Goal: Entertainment & Leisure: Consume media (video, audio)

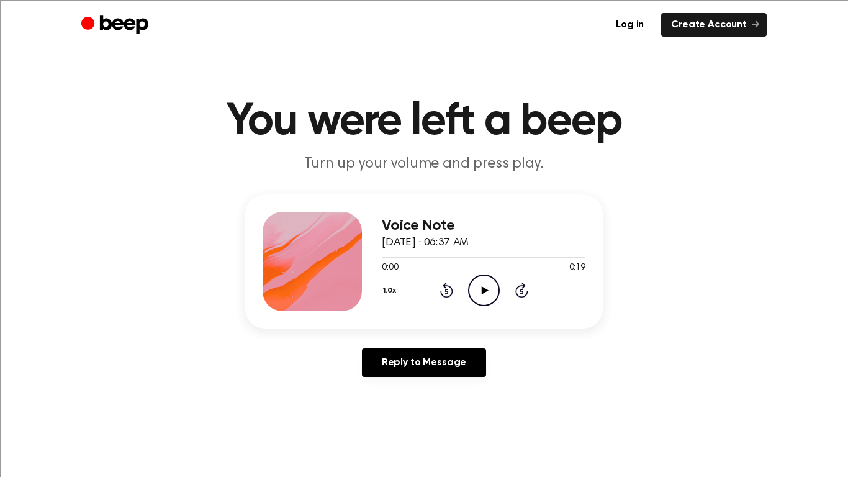
click at [486, 291] on icon "Play Audio" at bounding box center [484, 290] width 32 height 32
click at [484, 300] on icon "Play Audio" at bounding box center [484, 290] width 32 height 32
click at [484, 300] on icon "Pause Audio" at bounding box center [484, 290] width 32 height 32
click at [485, 281] on icon "Play Audio" at bounding box center [484, 290] width 32 height 32
click at [493, 291] on icon "Play Audio" at bounding box center [484, 290] width 32 height 32
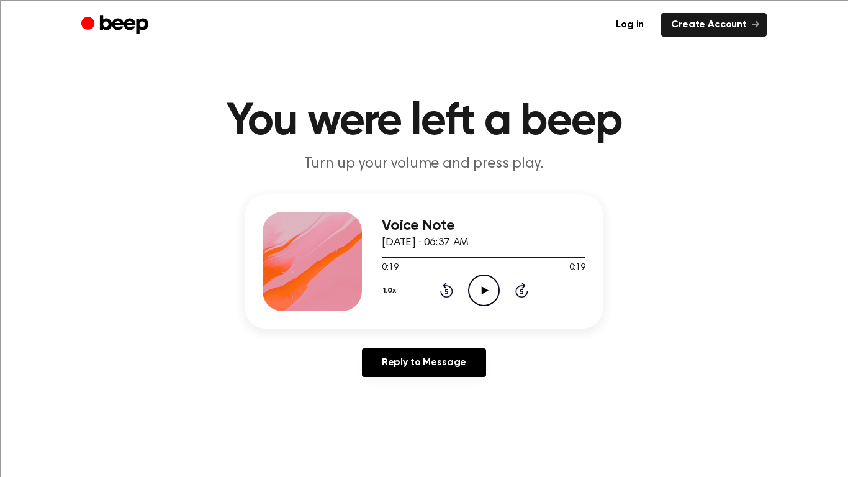
click at [493, 291] on icon "Play Audio" at bounding box center [484, 290] width 32 height 32
click at [323, 0] on div "Log in Create Account" at bounding box center [423, 25] width 685 height 50
click at [488, 292] on icon "Play Audio" at bounding box center [484, 290] width 32 height 32
click at [482, 277] on icon "Play Audio" at bounding box center [484, 290] width 32 height 32
click at [482, 277] on icon "Pause Audio" at bounding box center [484, 290] width 32 height 32
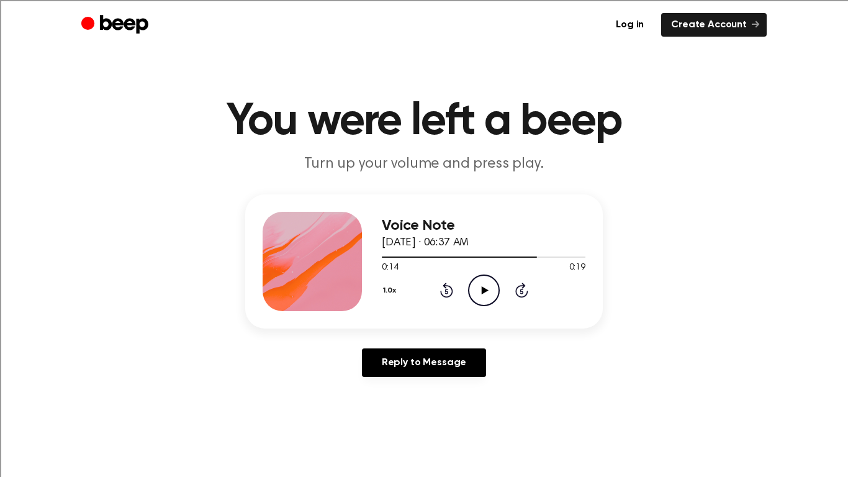
click at [482, 277] on icon "Play Audio" at bounding box center [484, 290] width 32 height 32
click at [479, 285] on icon "Play Audio" at bounding box center [484, 290] width 32 height 32
click at [479, 285] on icon "Pause Audio" at bounding box center [484, 290] width 32 height 32
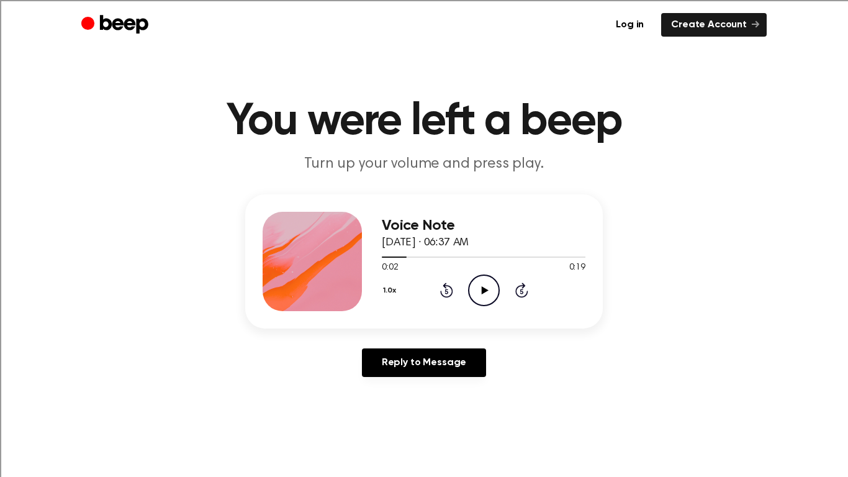
click at [479, 285] on icon "Play Audio" at bounding box center [484, 290] width 32 height 32
click at [478, 294] on icon "Pause Audio" at bounding box center [484, 290] width 32 height 32
click at [484, 287] on icon "Play Audio" at bounding box center [484, 290] width 32 height 32
click at [449, 287] on icon at bounding box center [446, 289] width 13 height 15
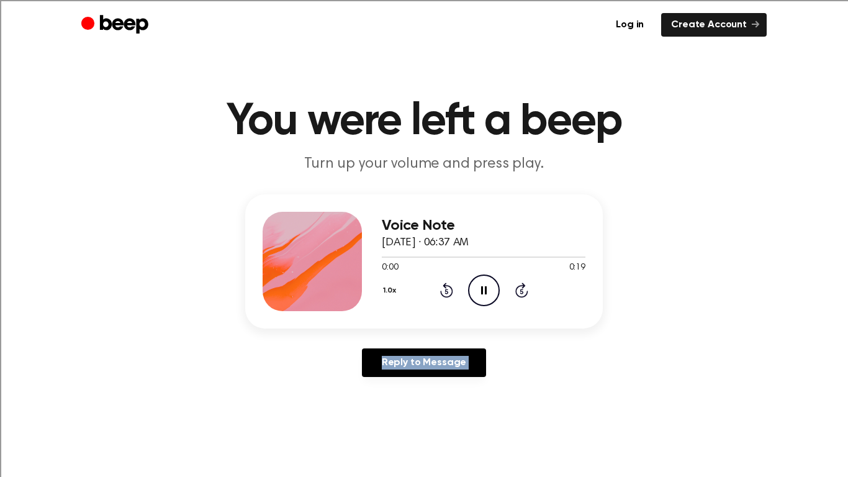
click at [449, 287] on icon at bounding box center [446, 289] width 13 height 15
click at [478, 301] on icon "Play Audio" at bounding box center [484, 290] width 32 height 32
click at [418, 0] on div "Log in Create Account" at bounding box center [423, 25] width 685 height 50
click at [485, 289] on icon at bounding box center [484, 290] width 7 height 8
click at [491, 296] on icon "Play Audio" at bounding box center [484, 290] width 32 height 32
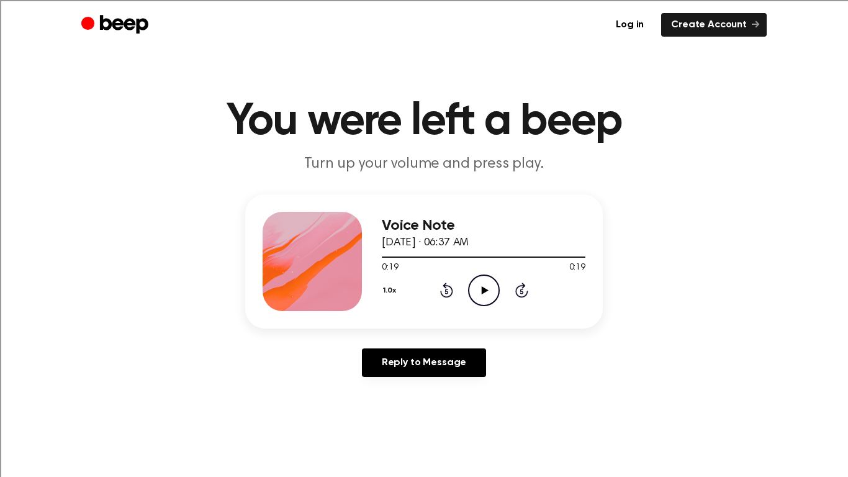
click at [482, 287] on icon at bounding box center [484, 290] width 7 height 8
click at [481, 281] on icon "Play Audio" at bounding box center [484, 290] width 32 height 32
click at [420, 0] on div "Log in Create Account" at bounding box center [423, 25] width 685 height 50
click at [490, 285] on icon "Play Audio" at bounding box center [484, 290] width 32 height 32
click at [484, 283] on icon "Play Audio" at bounding box center [484, 290] width 32 height 32
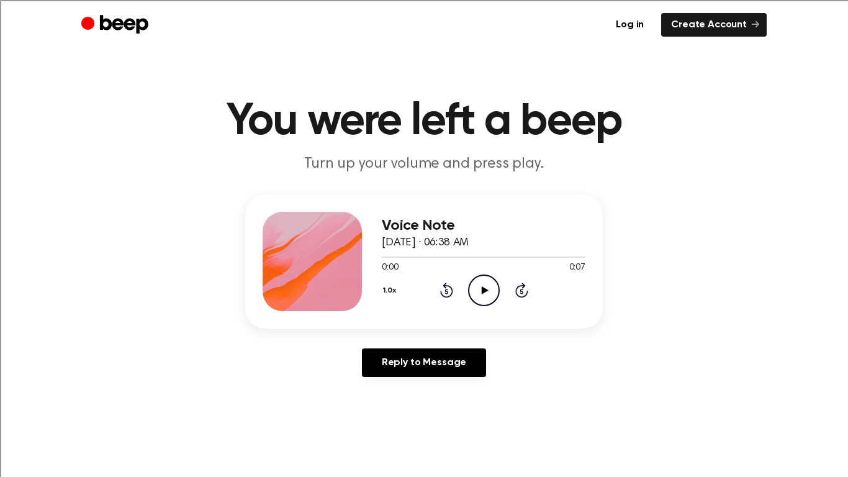
click at [482, 282] on icon "Play Audio" at bounding box center [484, 290] width 32 height 32
click at [483, 284] on icon "Pause Audio" at bounding box center [484, 290] width 32 height 32
click at [483, 284] on icon "Play Audio" at bounding box center [484, 290] width 32 height 32
click at [487, 300] on icon "Pause Audio" at bounding box center [484, 290] width 32 height 32
click at [482, 297] on icon "Play Audio" at bounding box center [484, 290] width 32 height 32
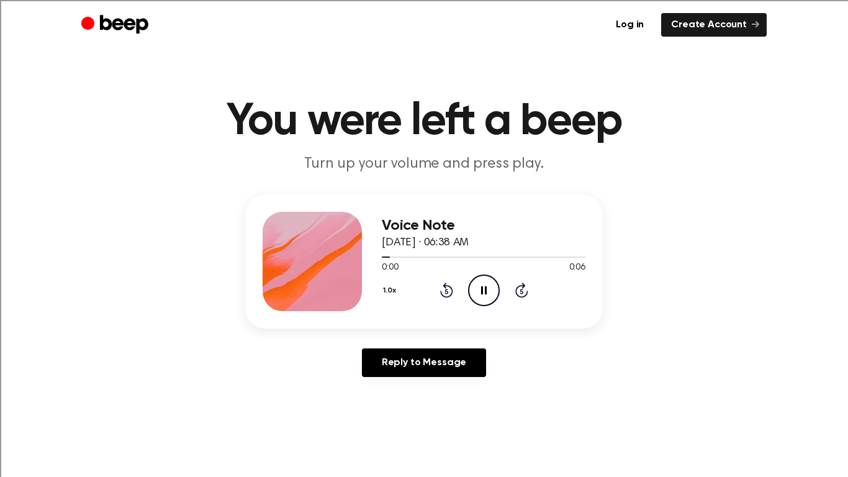
click at [422, 0] on div "Log in Create Account" at bounding box center [423, 25] width 685 height 50
click at [479, 294] on icon "Play Audio" at bounding box center [484, 290] width 32 height 32
click at [479, 294] on icon "Pause Audio" at bounding box center [484, 290] width 32 height 32
click at [478, 295] on icon "Play Audio" at bounding box center [484, 290] width 32 height 32
click at [478, 295] on icon "Pause Audio" at bounding box center [484, 290] width 32 height 32
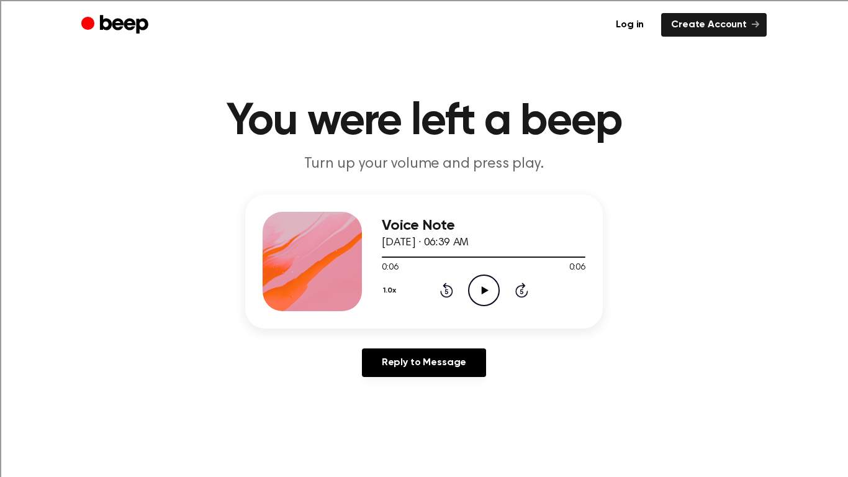
click at [478, 295] on icon "Play Audio" at bounding box center [484, 290] width 32 height 32
click at [478, 295] on icon "Pause Audio" at bounding box center [484, 290] width 32 height 32
click at [425, 0] on div "Log in Create Account" at bounding box center [423, 25] width 685 height 50
click at [489, 281] on icon "Play Audio" at bounding box center [484, 290] width 32 height 32
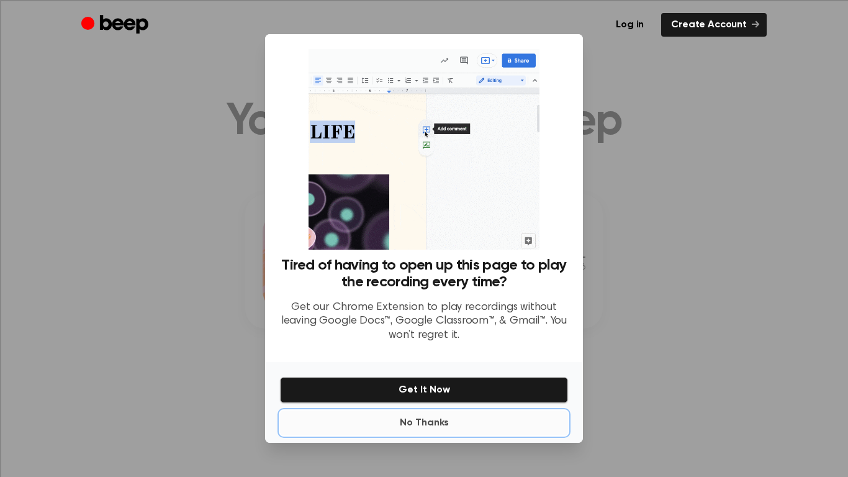
click at [430, 420] on button "No Thanks" at bounding box center [424, 422] width 288 height 25
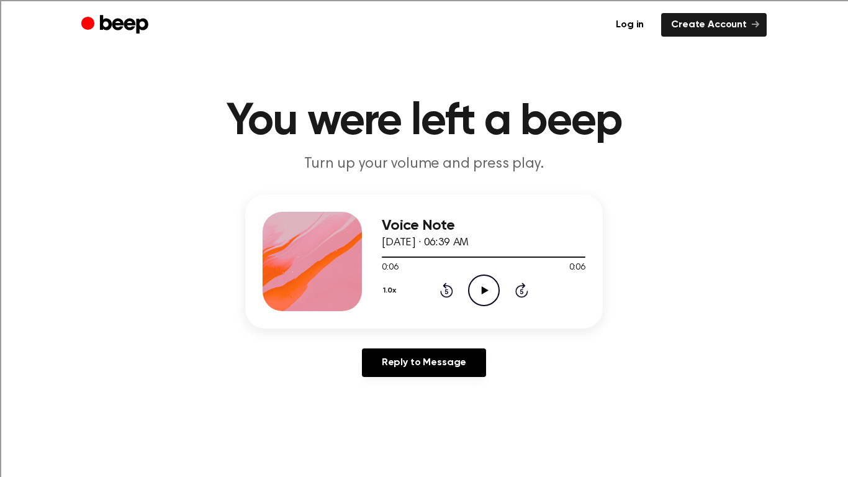
click at [485, 294] on icon "Play Audio" at bounding box center [484, 290] width 32 height 32
click at [487, 291] on icon "Play Audio" at bounding box center [484, 290] width 32 height 32
click at [484, 294] on icon "Play Audio" at bounding box center [484, 290] width 32 height 32
click at [483, 286] on icon "Play Audio" at bounding box center [484, 290] width 32 height 32
click at [484, 291] on icon at bounding box center [484, 290] width 7 height 8
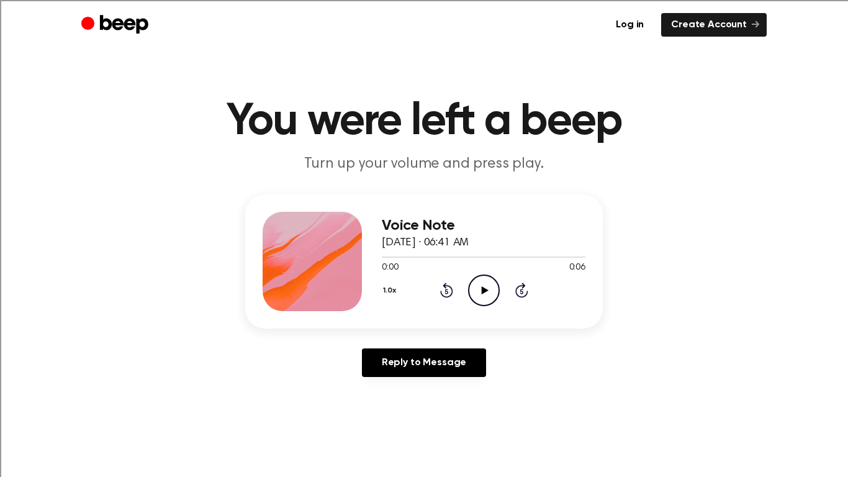
click at [488, 282] on icon "Play Audio" at bounding box center [484, 290] width 32 height 32
click at [486, 281] on icon "Play Audio" at bounding box center [484, 290] width 32 height 32
click at [484, 288] on icon at bounding box center [484, 290] width 7 height 8
click at [482, 284] on icon "Play Audio" at bounding box center [484, 290] width 32 height 32
click at [397, 8] on div "Log in Create Account" at bounding box center [423, 25] width 685 height 50
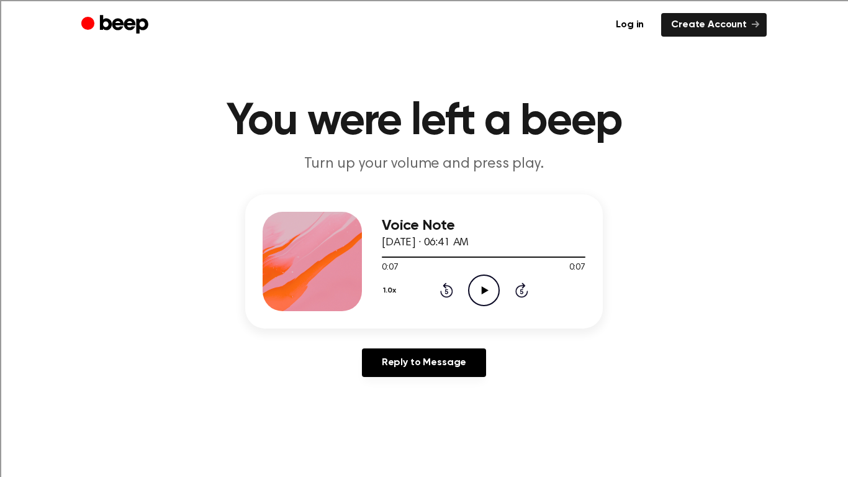
click at [399, 0] on div "Log in Create Account" at bounding box center [423, 25] width 685 height 50
click at [497, 281] on icon "Play Audio" at bounding box center [484, 290] width 32 height 32
click at [479, 286] on icon "Play Audio" at bounding box center [484, 290] width 32 height 32
click at [489, 288] on icon "Play Audio" at bounding box center [484, 290] width 32 height 32
click at [489, 282] on icon "Play Audio" at bounding box center [484, 290] width 32 height 32
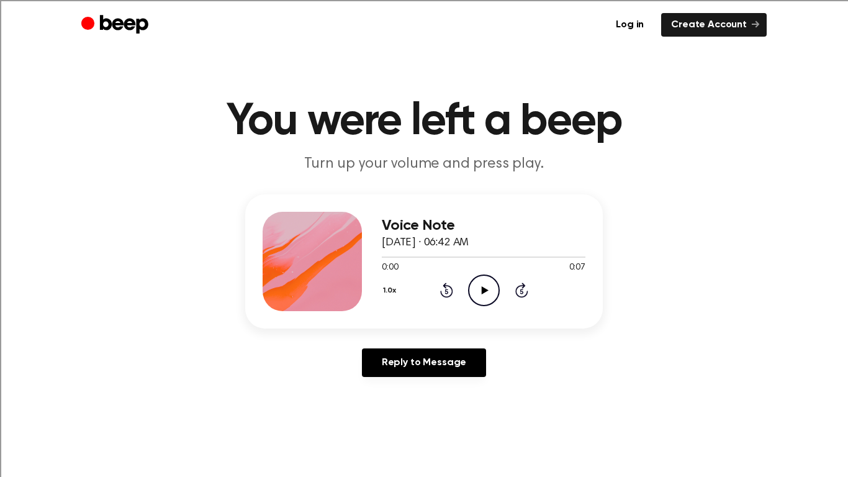
click at [489, 291] on icon "Play Audio" at bounding box center [484, 290] width 32 height 32
click at [485, 290] on icon at bounding box center [484, 290] width 7 height 8
click at [481, 292] on icon "Play Audio" at bounding box center [484, 290] width 32 height 32
